Goal: Find specific page/section: Find specific page/section

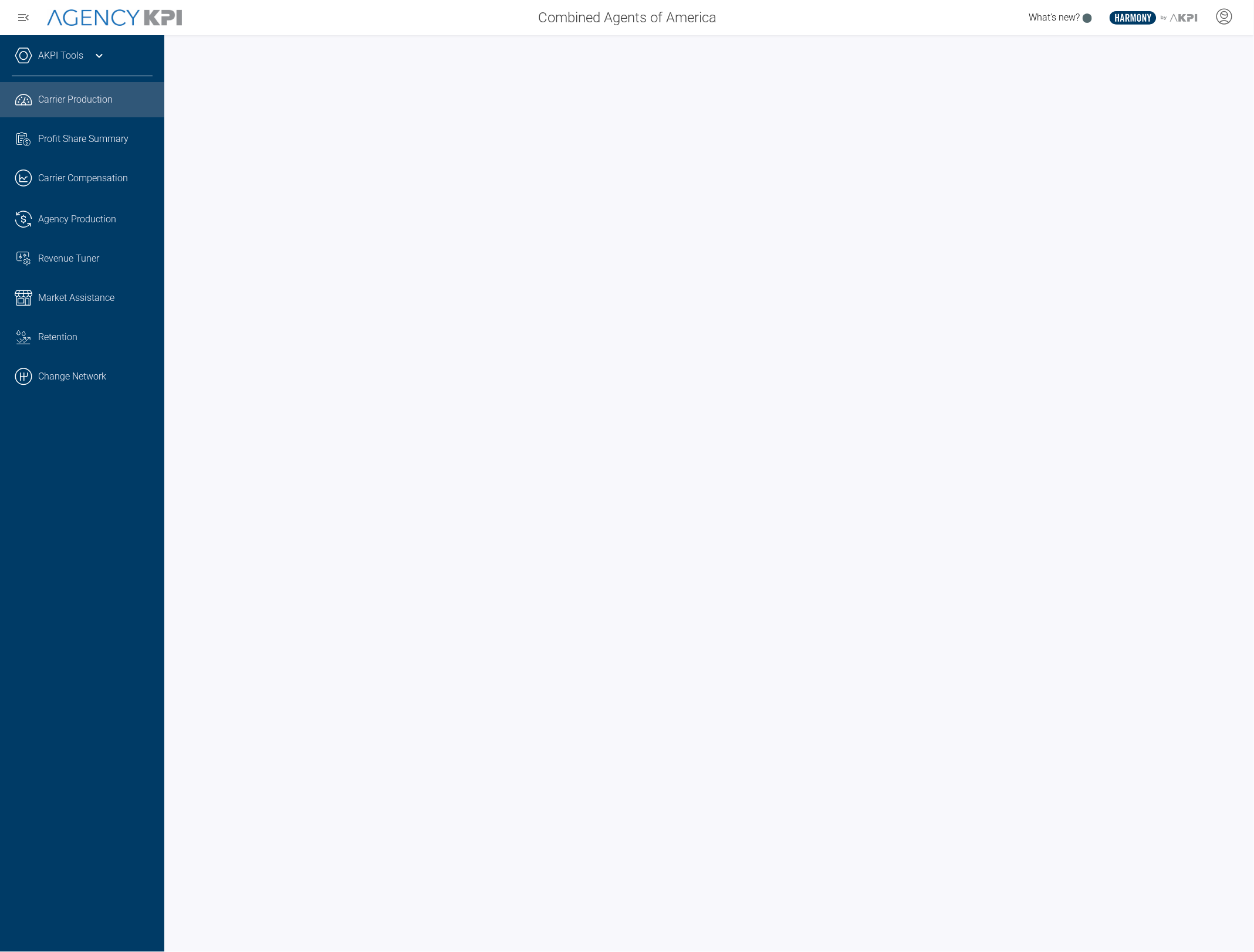
click at [69, 101] on span "Carrier Production" at bounding box center [75, 100] width 75 height 14
click at [97, 56] on icon at bounding box center [99, 56] width 14 height 14
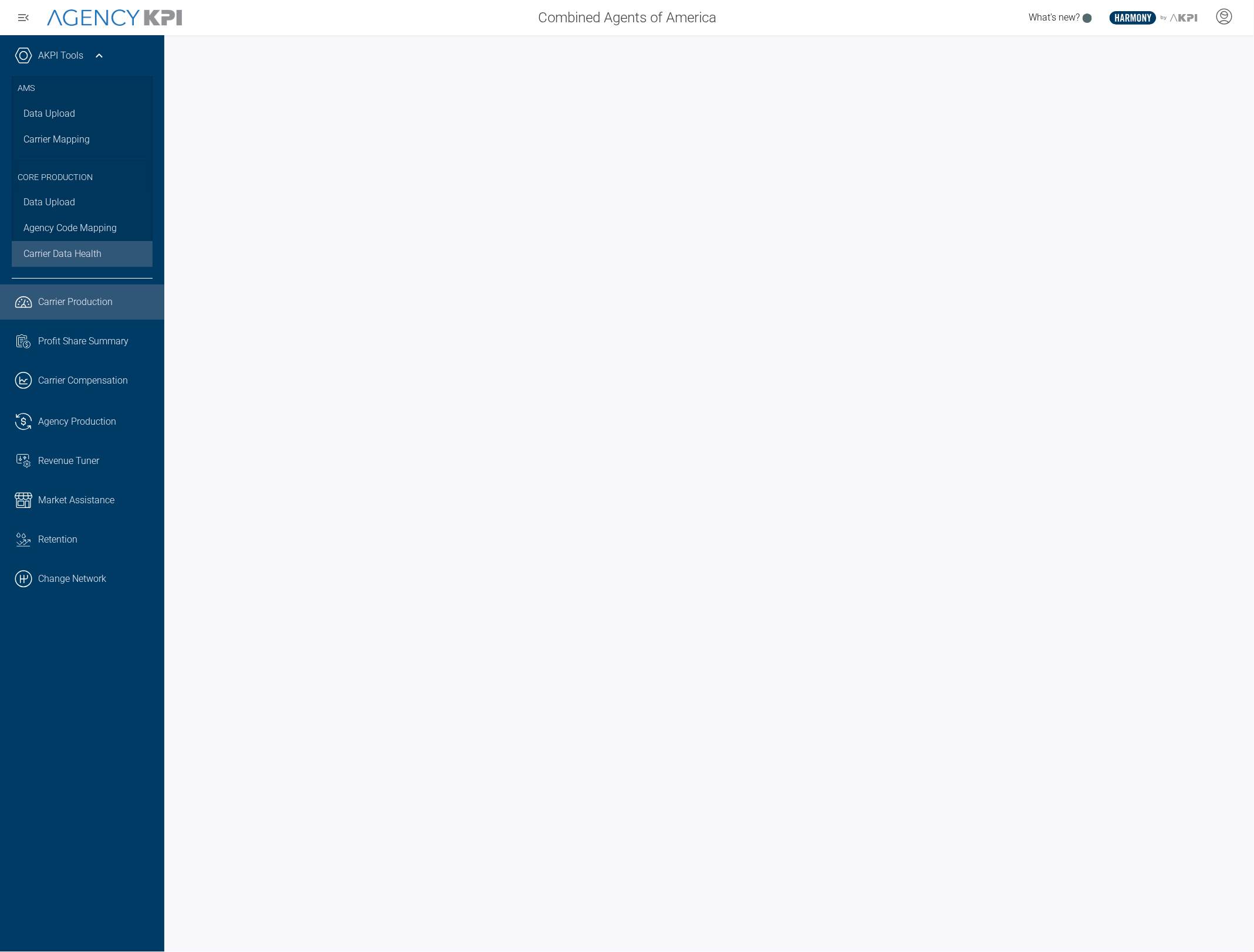
click at [43, 245] on link "Carrier Data Health" at bounding box center [82, 254] width 141 height 26
